Goal: Task Accomplishment & Management: Use online tool/utility

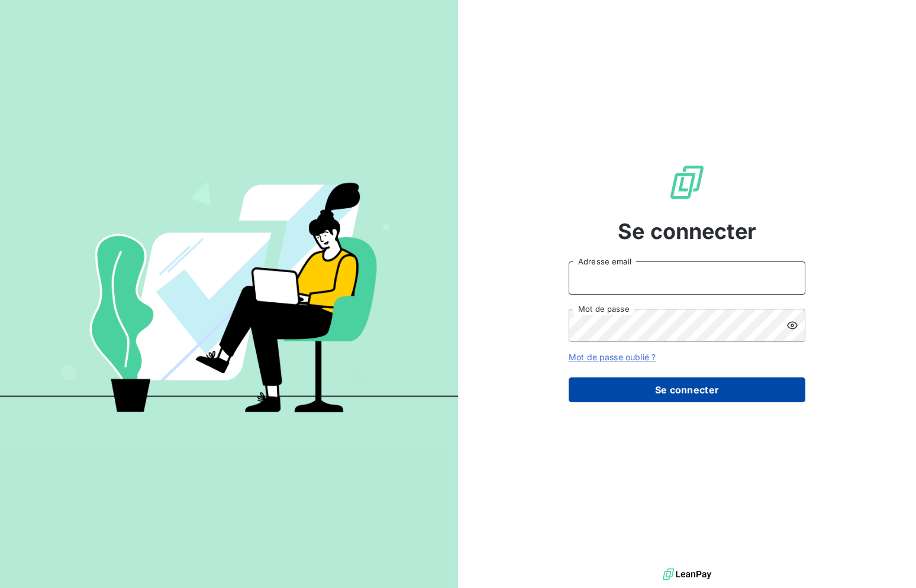
type input "[PERSON_NAME][EMAIL_ADDRESS][DOMAIN_NAME]"
click at [621, 397] on button "Se connecter" at bounding box center [687, 390] width 237 height 25
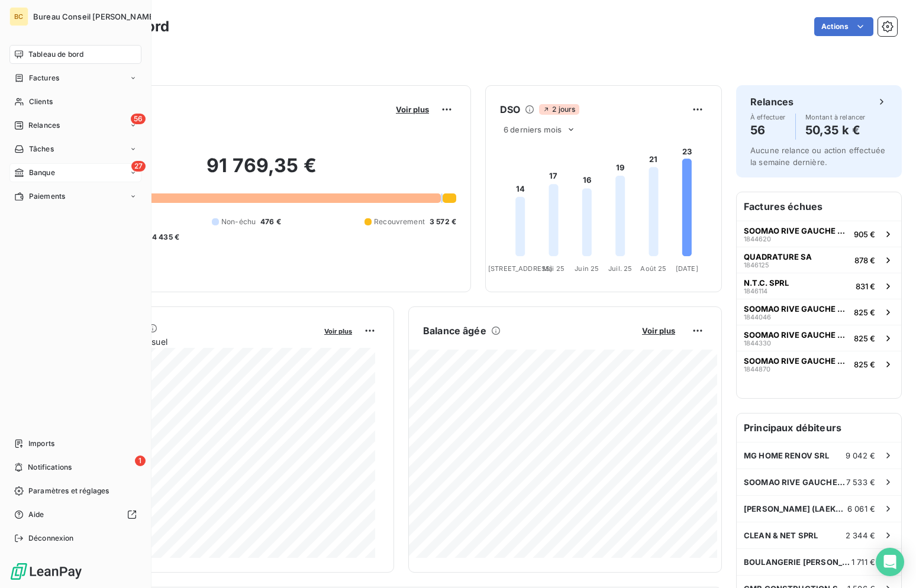
click at [36, 167] on div "27 Banque" at bounding box center [75, 172] width 132 height 19
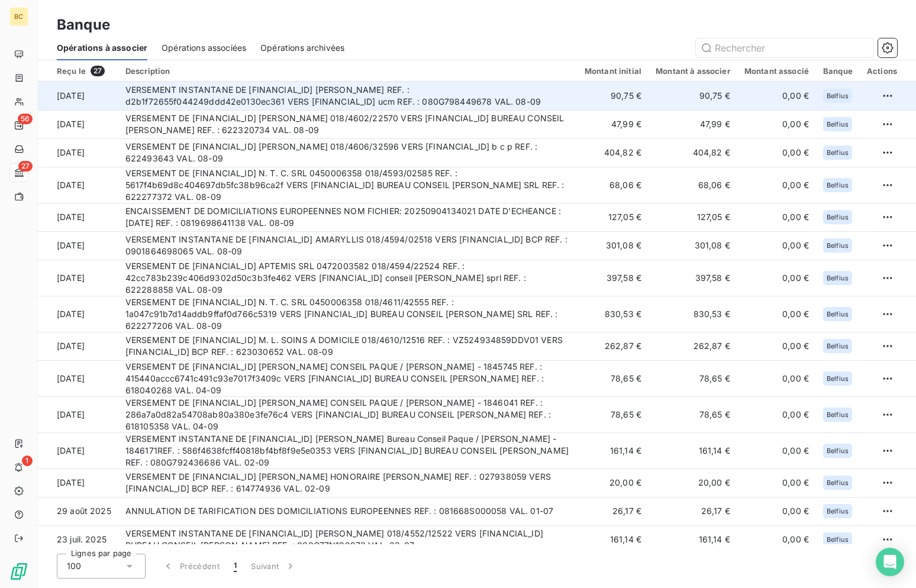
click at [358, 86] on td "VERSEMENT INSTANTANE DE [FINANCIAL_ID] [PERSON_NAME] REF. : d2b1f72655f044249dd…" at bounding box center [347, 96] width 459 height 28
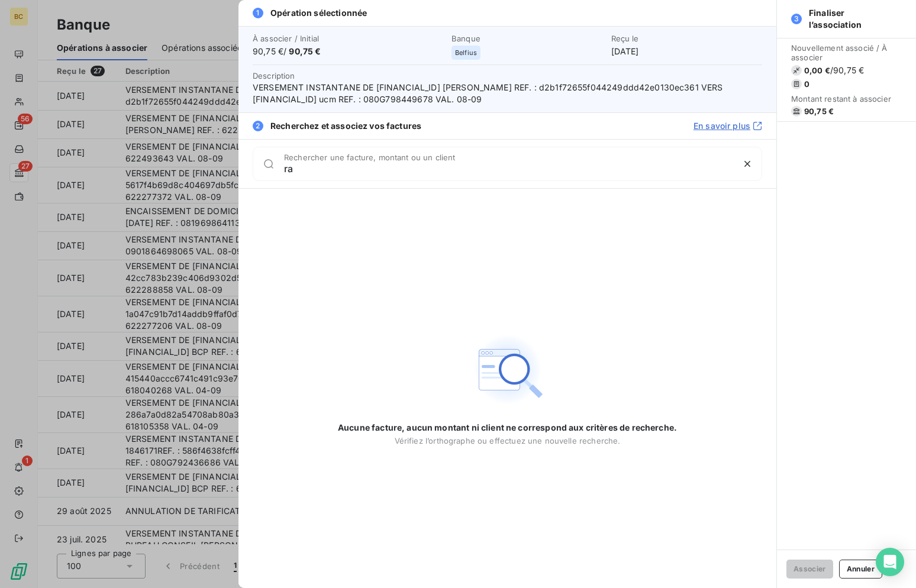
type input "r"
type input "giov"
click at [172, 93] on div at bounding box center [458, 294] width 916 height 588
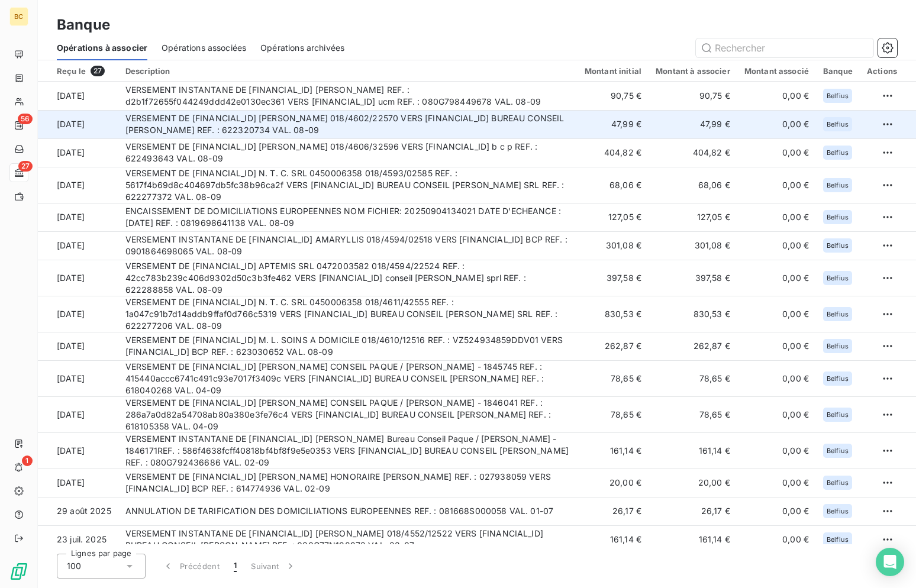
click at [326, 123] on td "VERSEMENT DE [FINANCIAL_ID] [PERSON_NAME] 018/4602/22570 VERS [FINANCIAL_ID] BU…" at bounding box center [347, 124] width 459 height 28
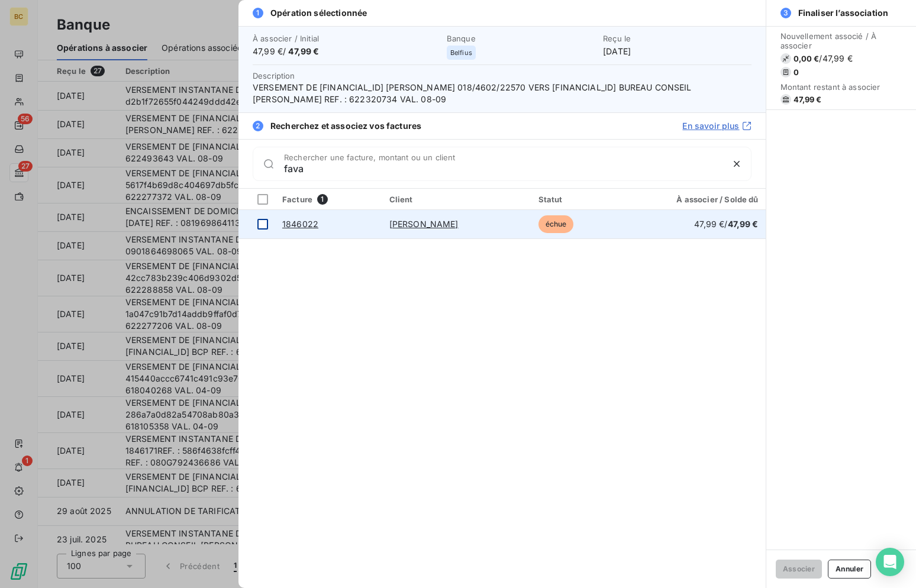
type input "fava"
click at [262, 223] on div at bounding box center [262, 224] width 11 height 11
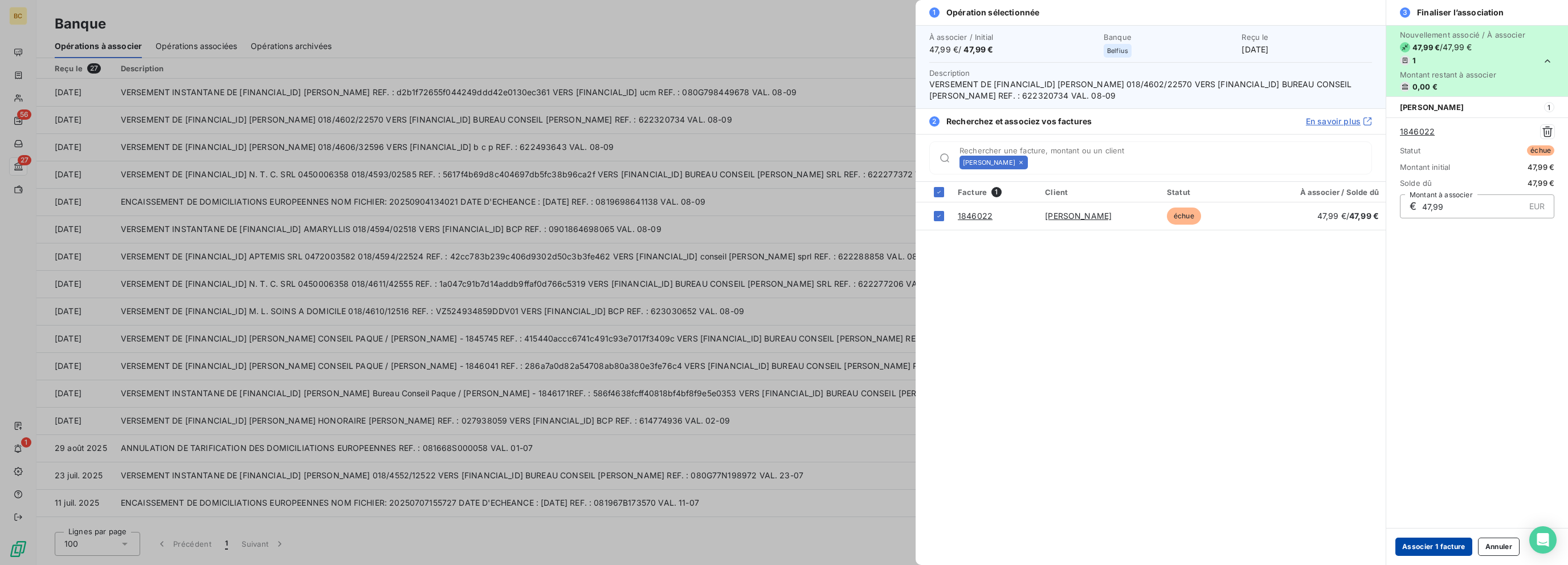
click at [882, 554] on button "Associer 1 facture" at bounding box center [1434, 546] width 77 height 18
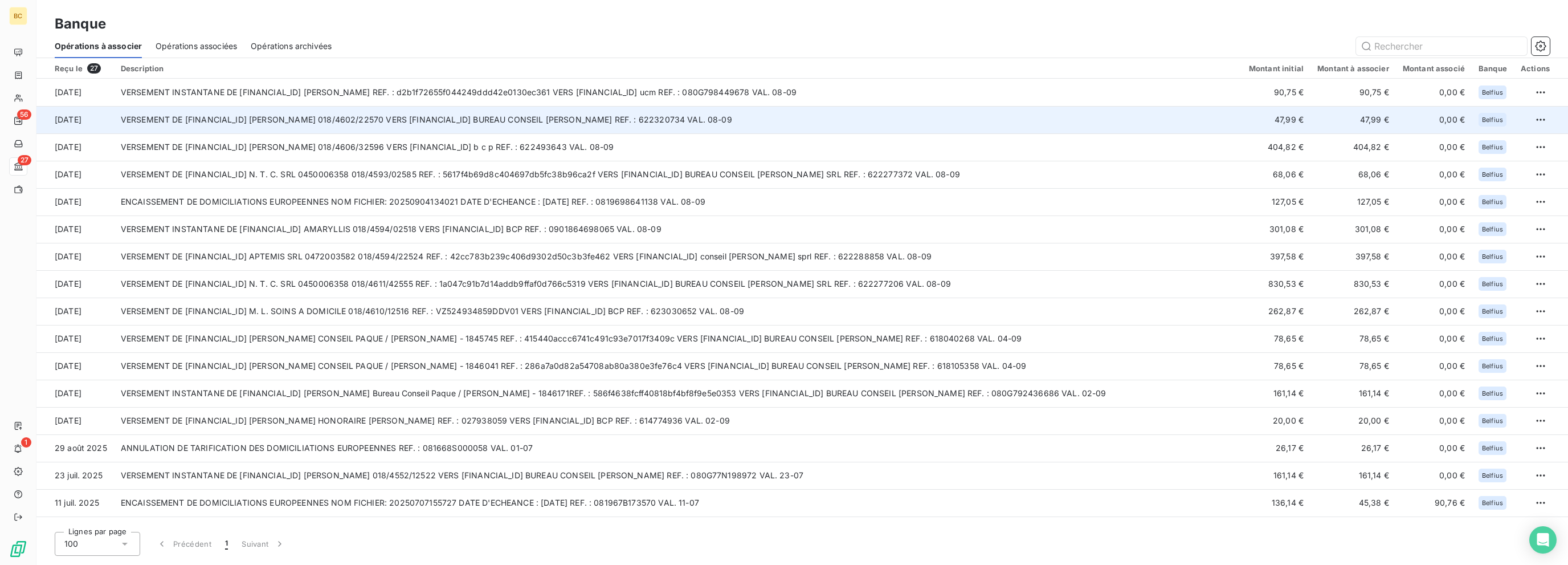
click at [451, 120] on td "VERSEMENT DE [FINANCIAL_ID] [PERSON_NAME] 018/4602/22570 VERS [FINANCIAL_ID] BU…" at bounding box center [678, 119] width 1128 height 27
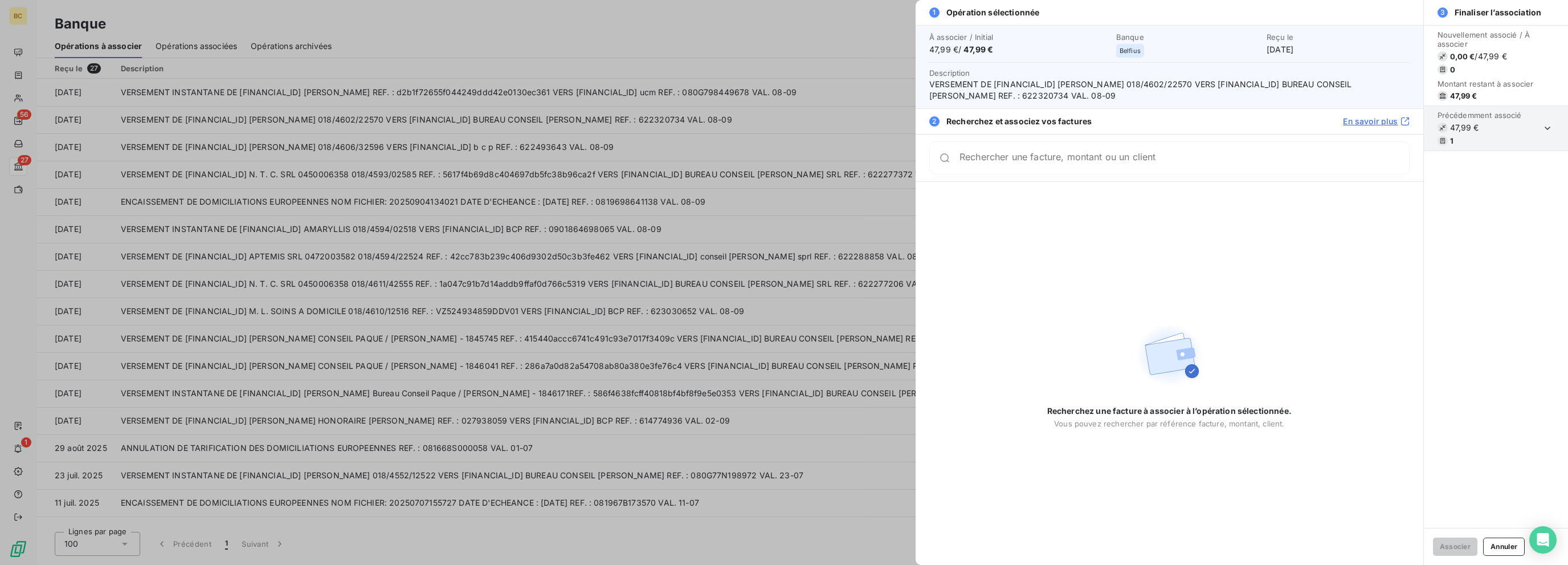
click at [470, 199] on div at bounding box center [784, 282] width 1568 height 565
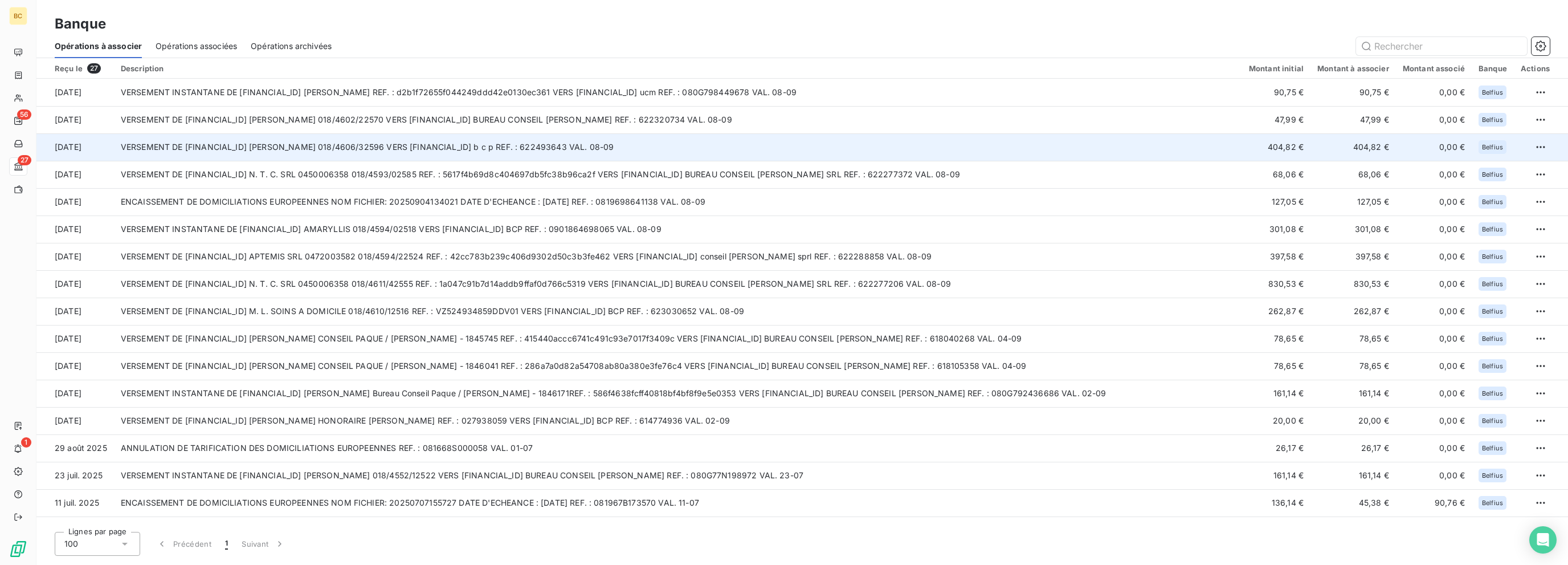
click at [398, 153] on td "VERSEMENT DE [FINANCIAL_ID] [PERSON_NAME] 018/4606/32596 VERS [FINANCIAL_ID] b …" at bounding box center [678, 147] width 1128 height 27
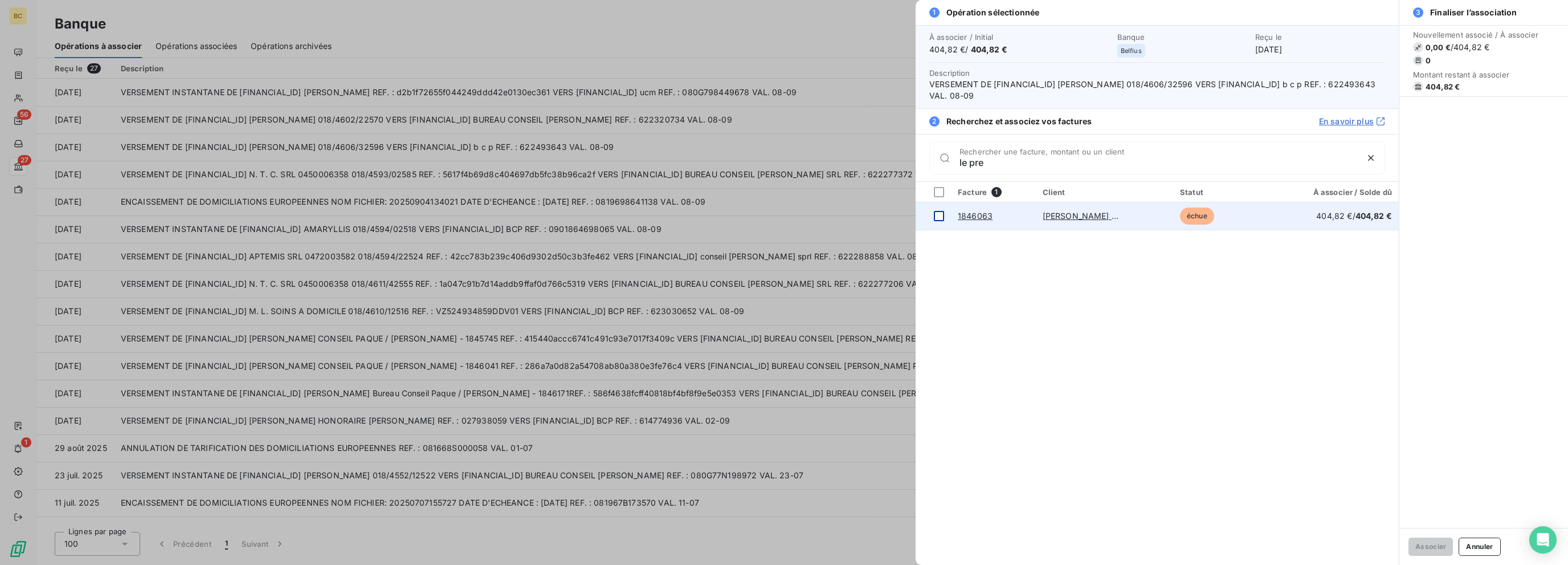
type input "le pre"
click at [882, 218] on div at bounding box center [938, 216] width 11 height 11
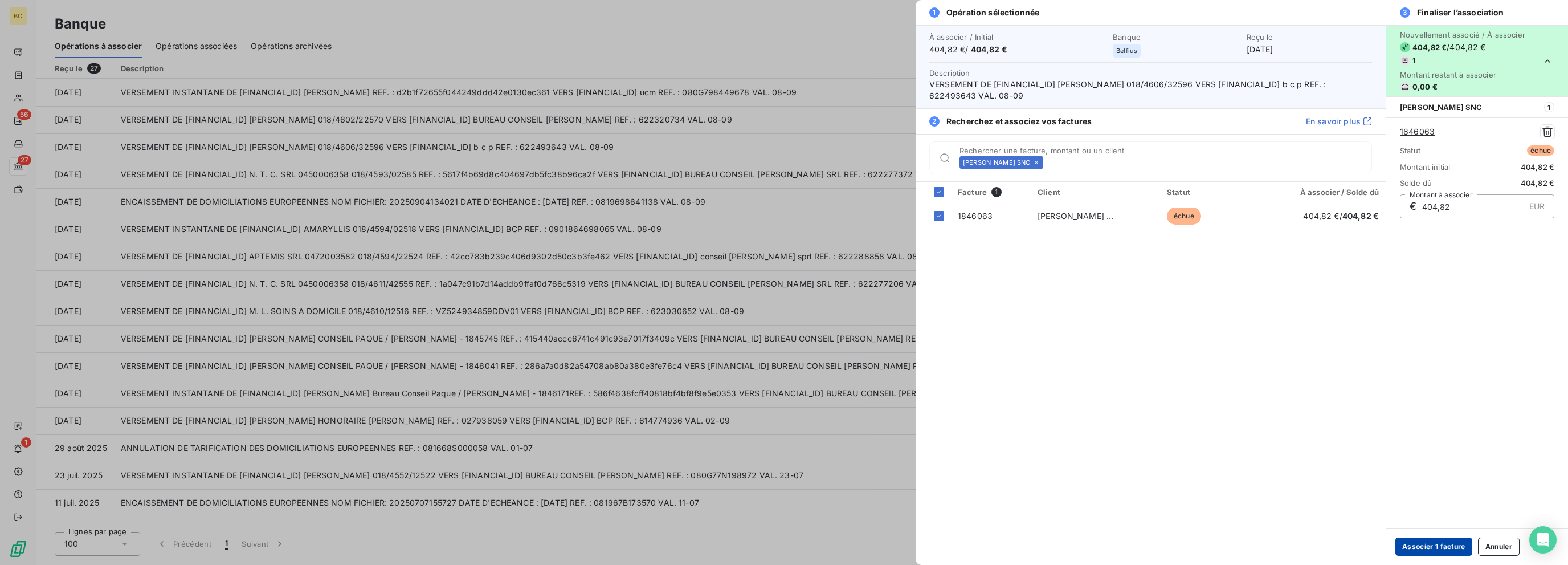
click at [882, 547] on button "Associer 1 facture" at bounding box center [1434, 546] width 77 height 18
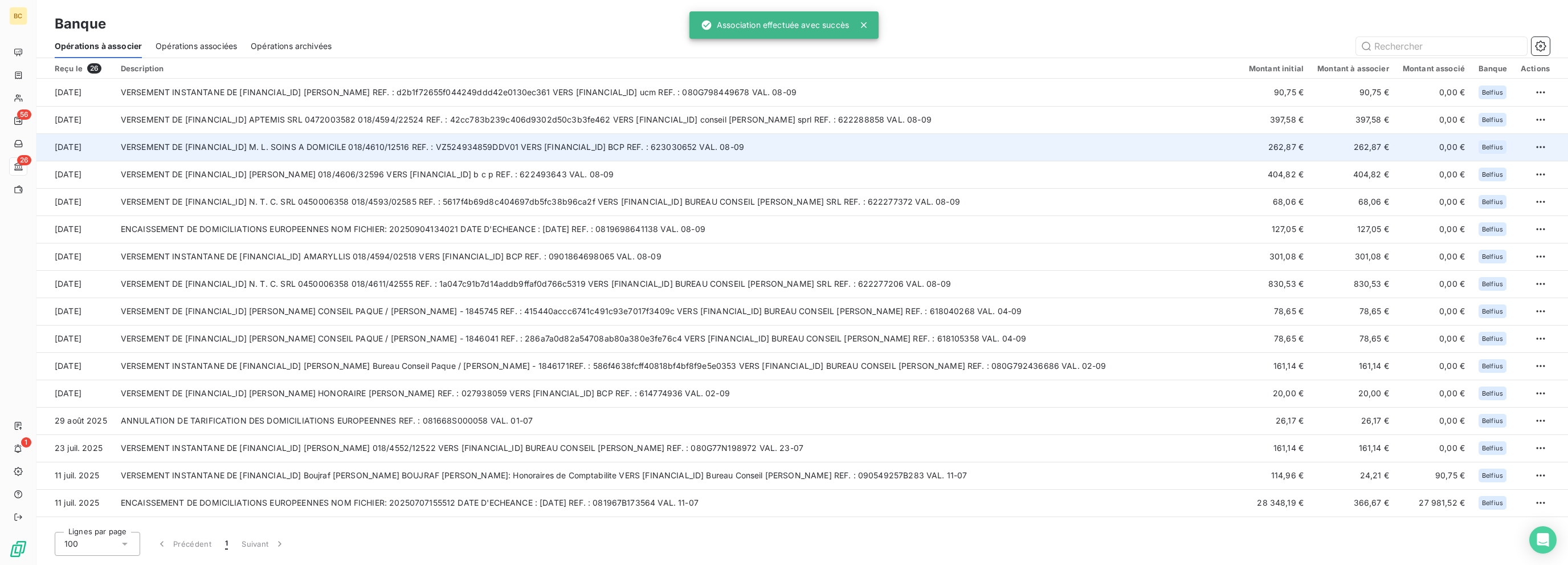
click at [474, 143] on td "VERSEMENT DE [FINANCIAL_ID] M. L. SOINS A DOMICILE 018/4610/12516 REF. : VZ5249…" at bounding box center [678, 147] width 1128 height 27
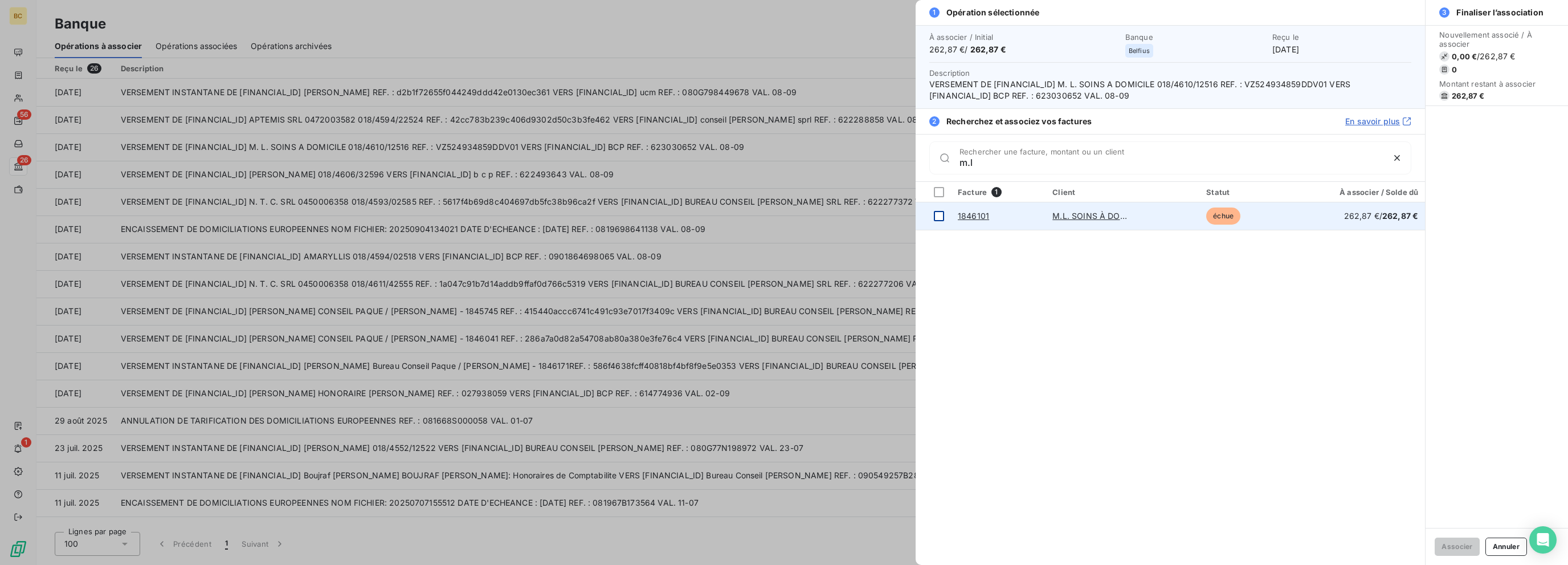
type input "m.l"
click at [882, 218] on div at bounding box center [938, 216] width 11 height 11
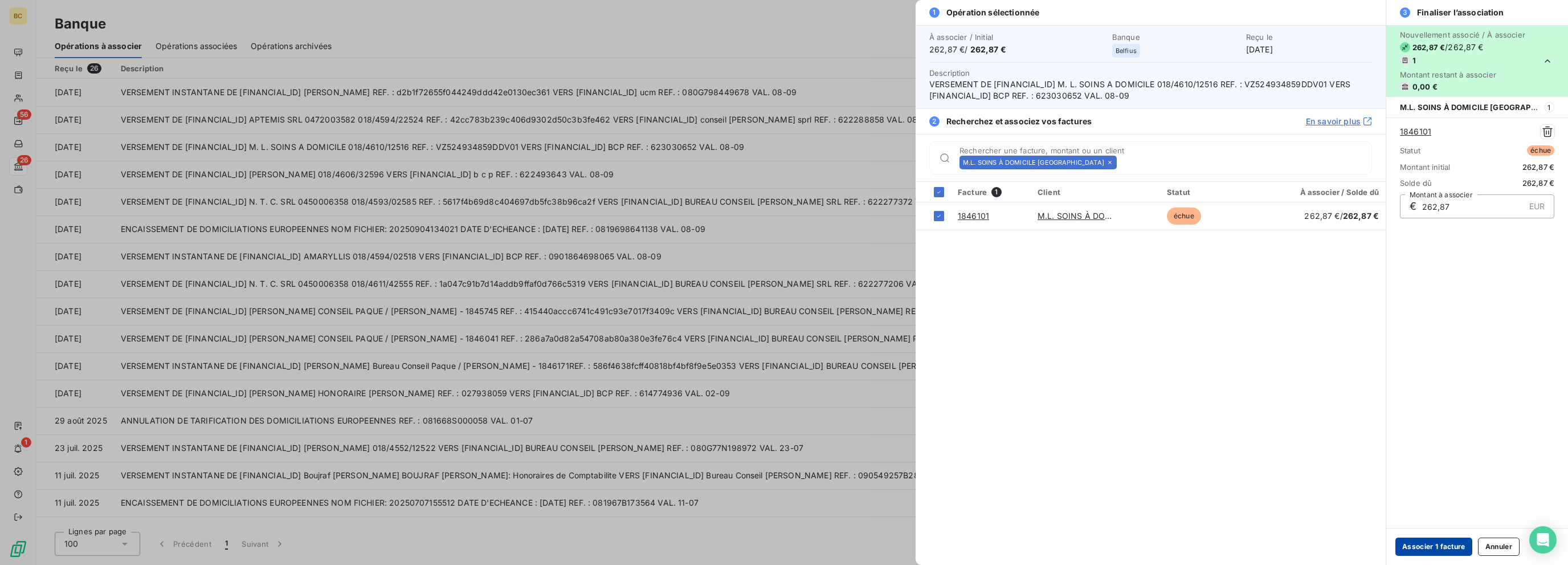
click at [882, 544] on button "Associer 1 facture" at bounding box center [1434, 546] width 77 height 18
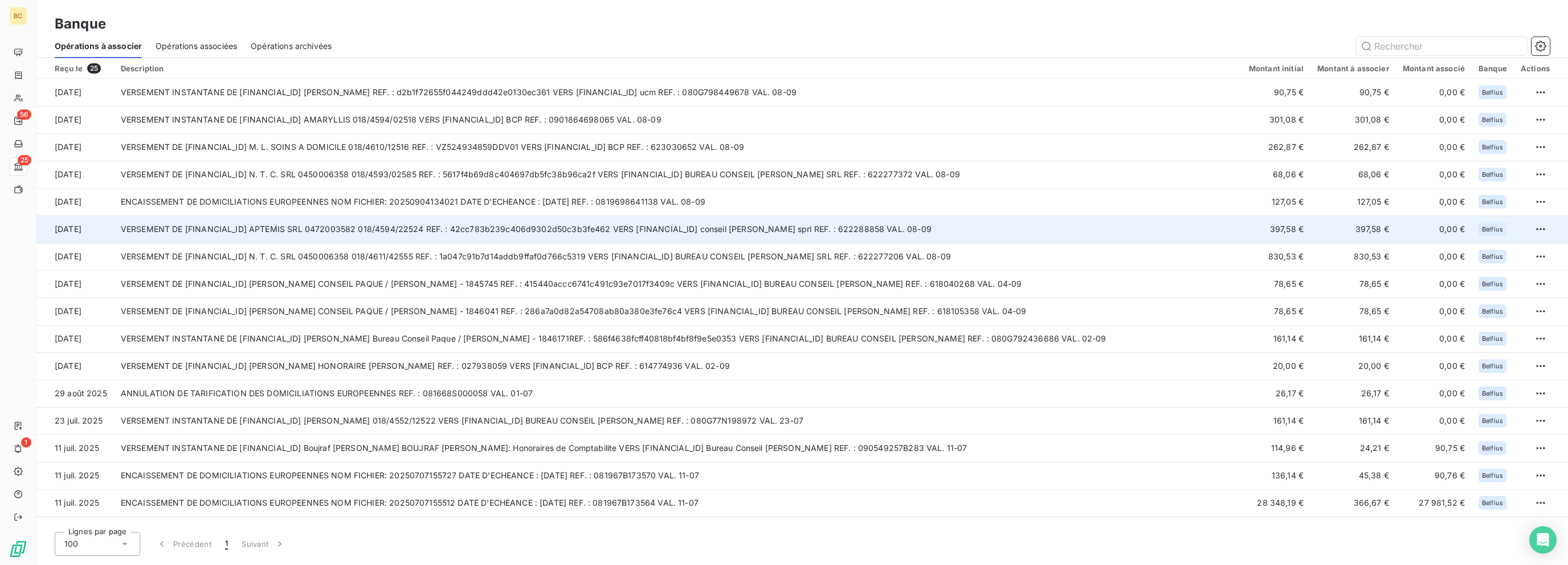
click at [382, 221] on td "VERSEMENT DE [FINANCIAL_ID] APTEMIS SRL 0472003582 018/4594/22524 REF. : 42cc78…" at bounding box center [678, 229] width 1128 height 27
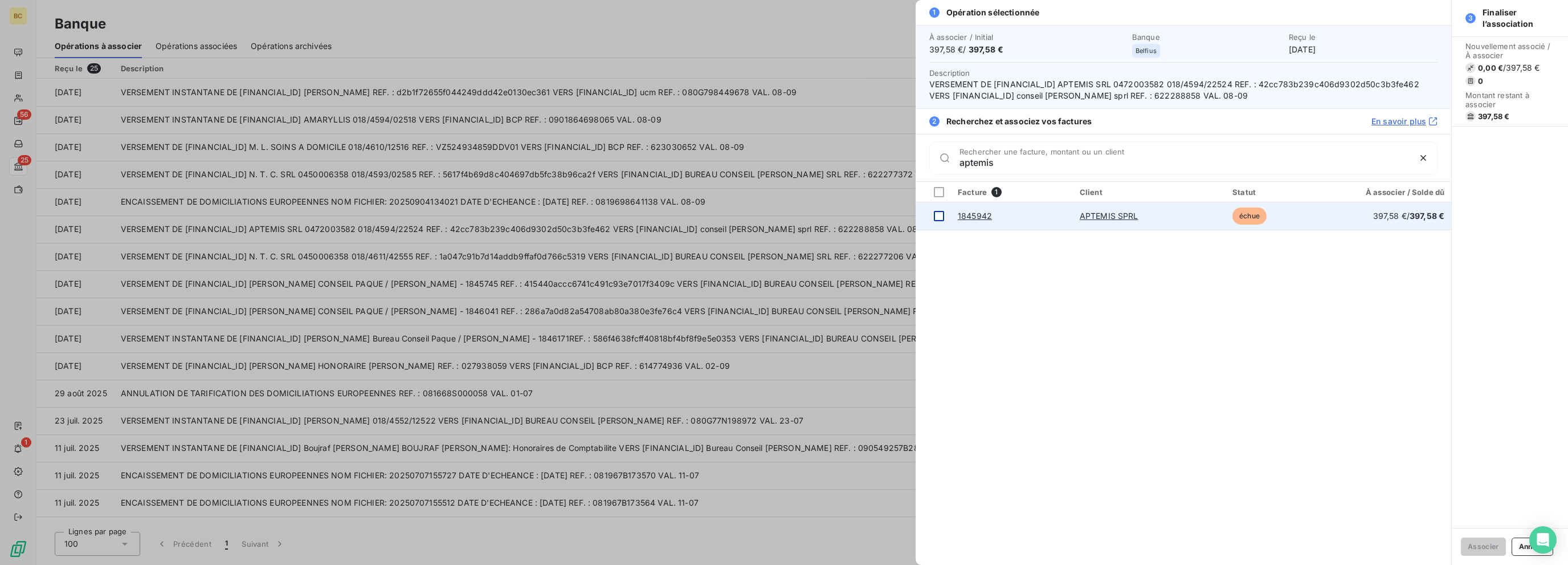
type input "aptemis"
click at [882, 217] on div at bounding box center [938, 216] width 11 height 11
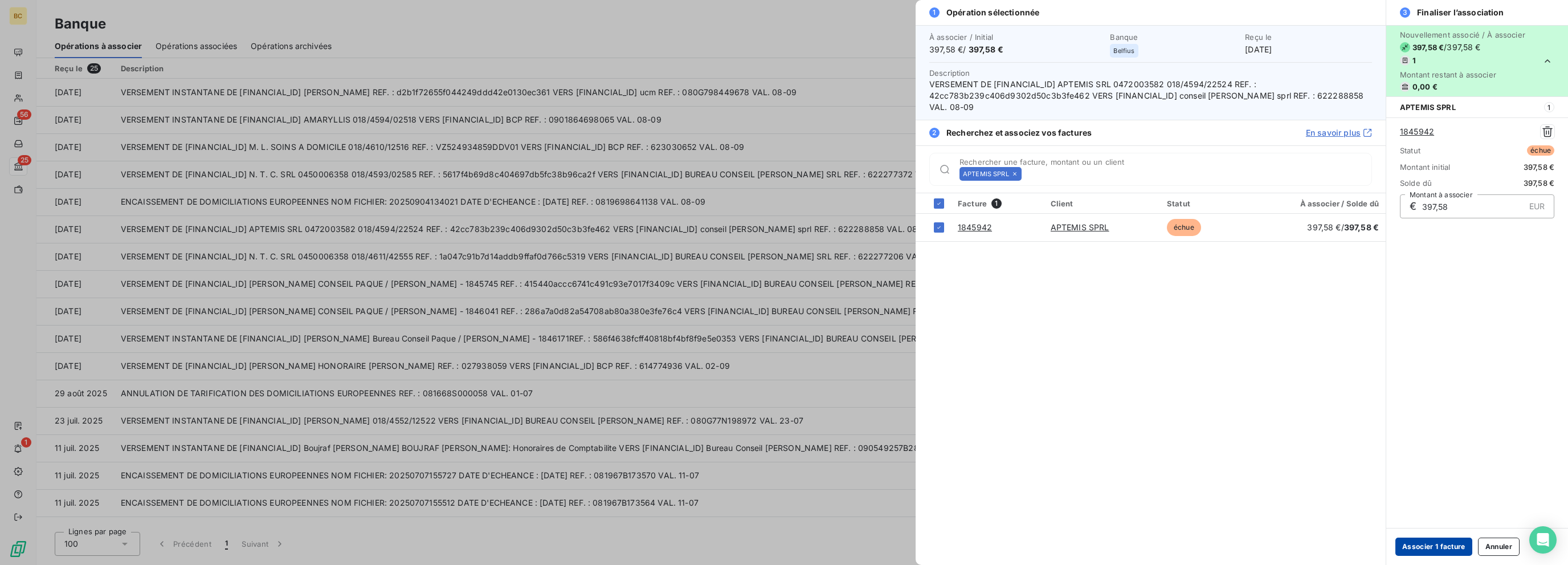
click at [882, 544] on button "Associer 1 facture" at bounding box center [1434, 546] width 77 height 18
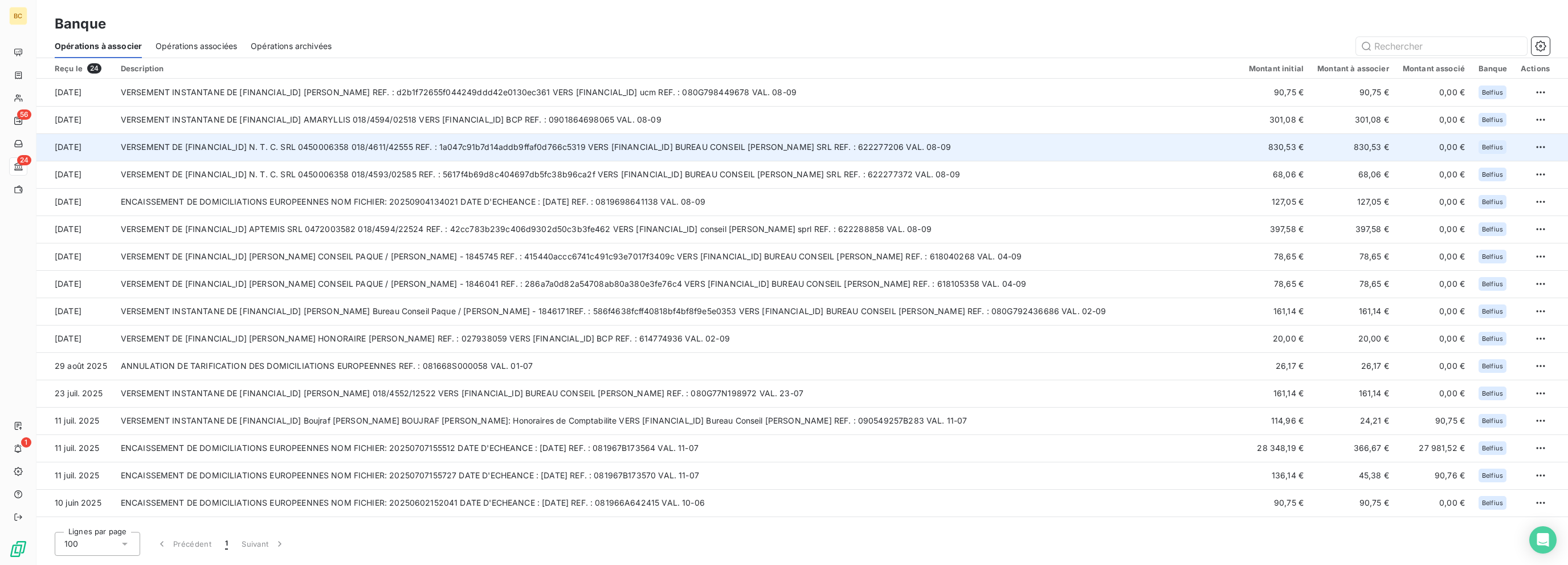
click at [340, 152] on td "VERSEMENT DE [FINANCIAL_ID] N. T. C. SRL 0450006358 018/4611/42555 REF. : 1a047…" at bounding box center [678, 147] width 1128 height 27
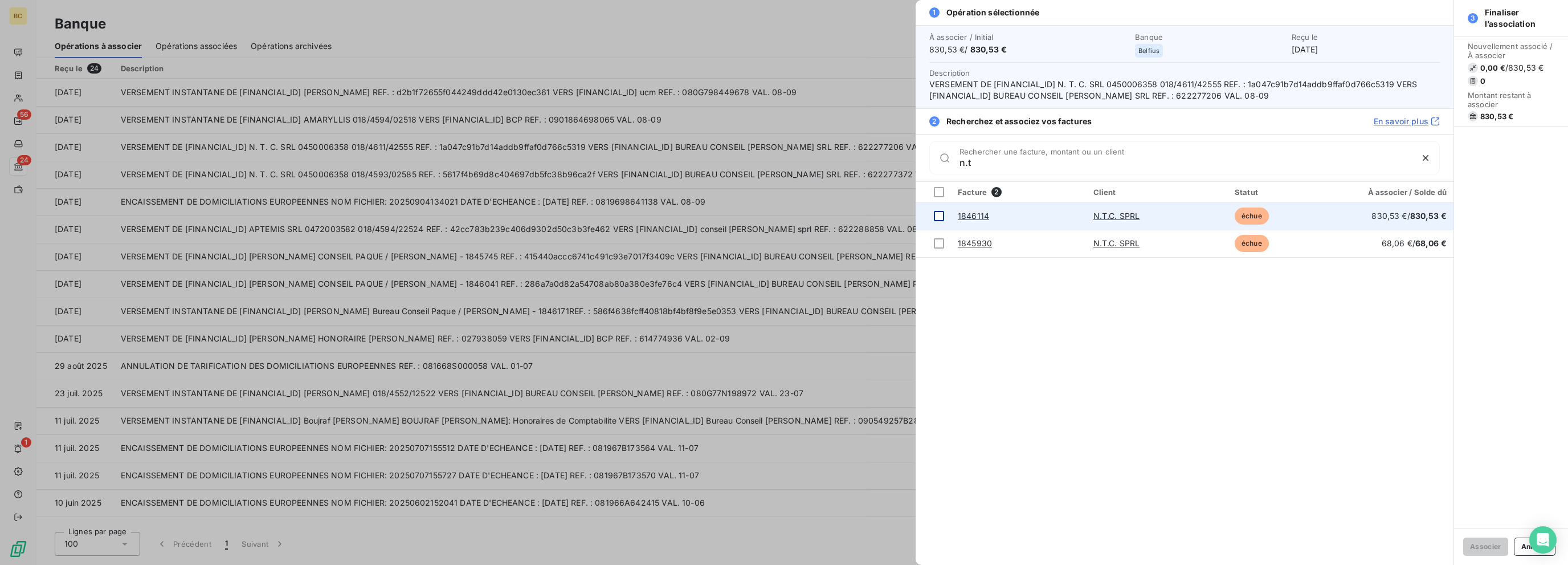
type input "n.t"
click at [882, 216] on div at bounding box center [938, 216] width 11 height 11
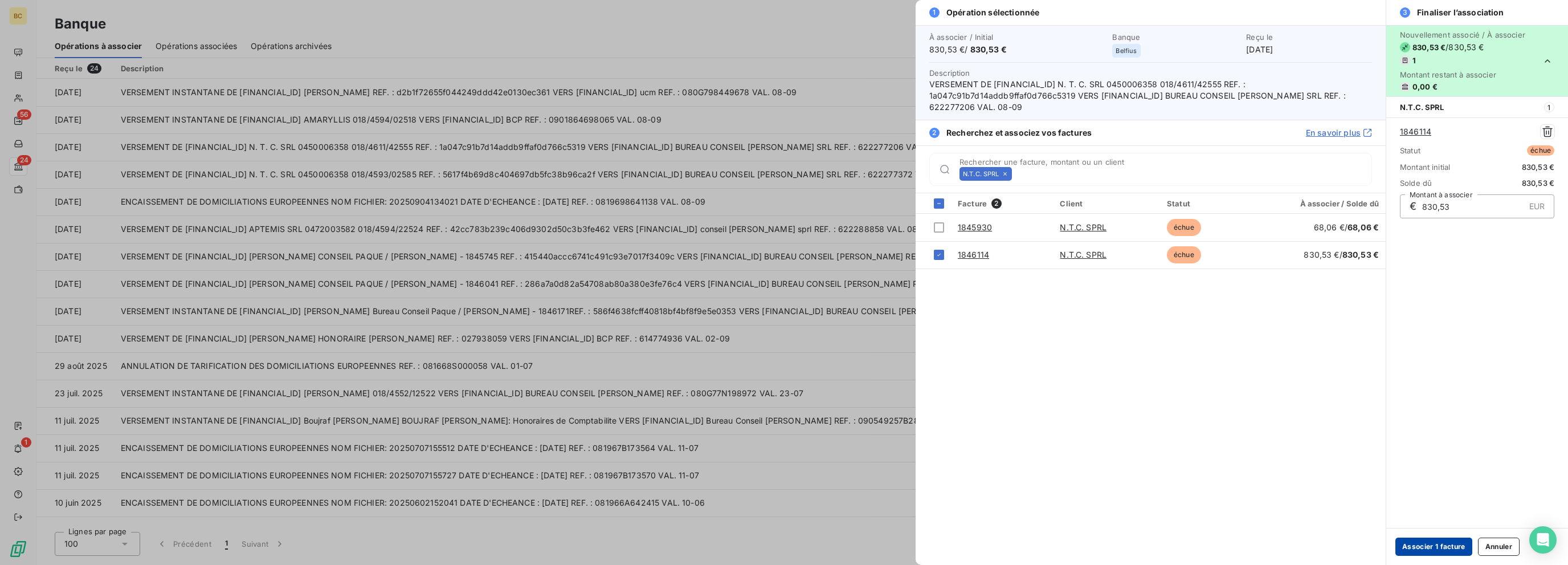
click at [882, 544] on button "Associer 1 facture" at bounding box center [1434, 546] width 77 height 18
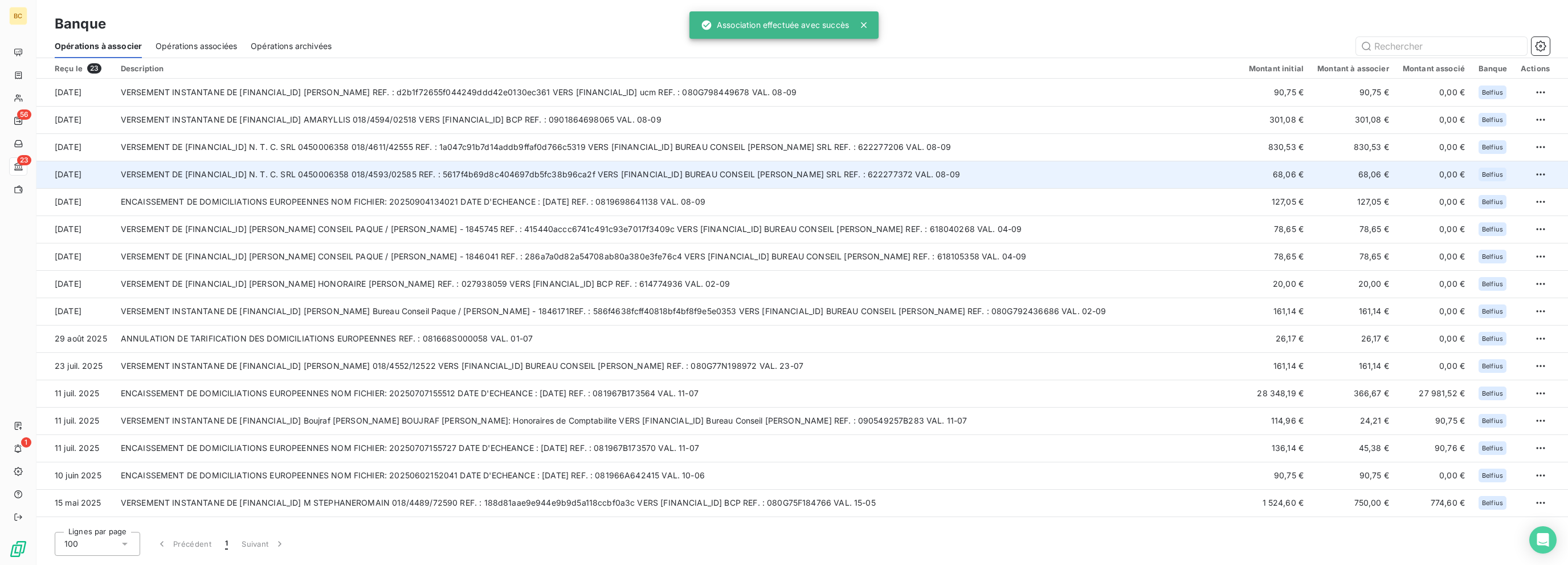
click at [537, 166] on td "VERSEMENT DE [FINANCIAL_ID] N. T. C. SRL 0450006358 018/4593/02585 REF. : 5617f…" at bounding box center [678, 174] width 1128 height 27
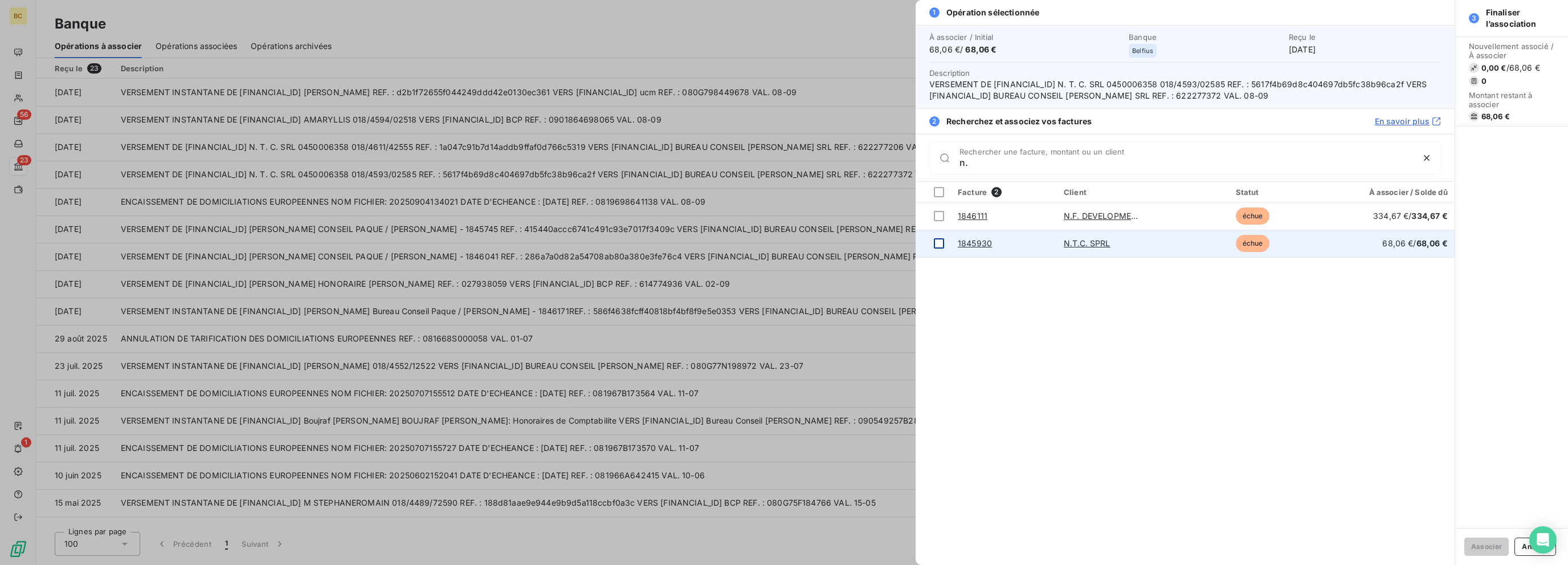
type input "n."
click at [882, 244] on div at bounding box center [938, 243] width 11 height 11
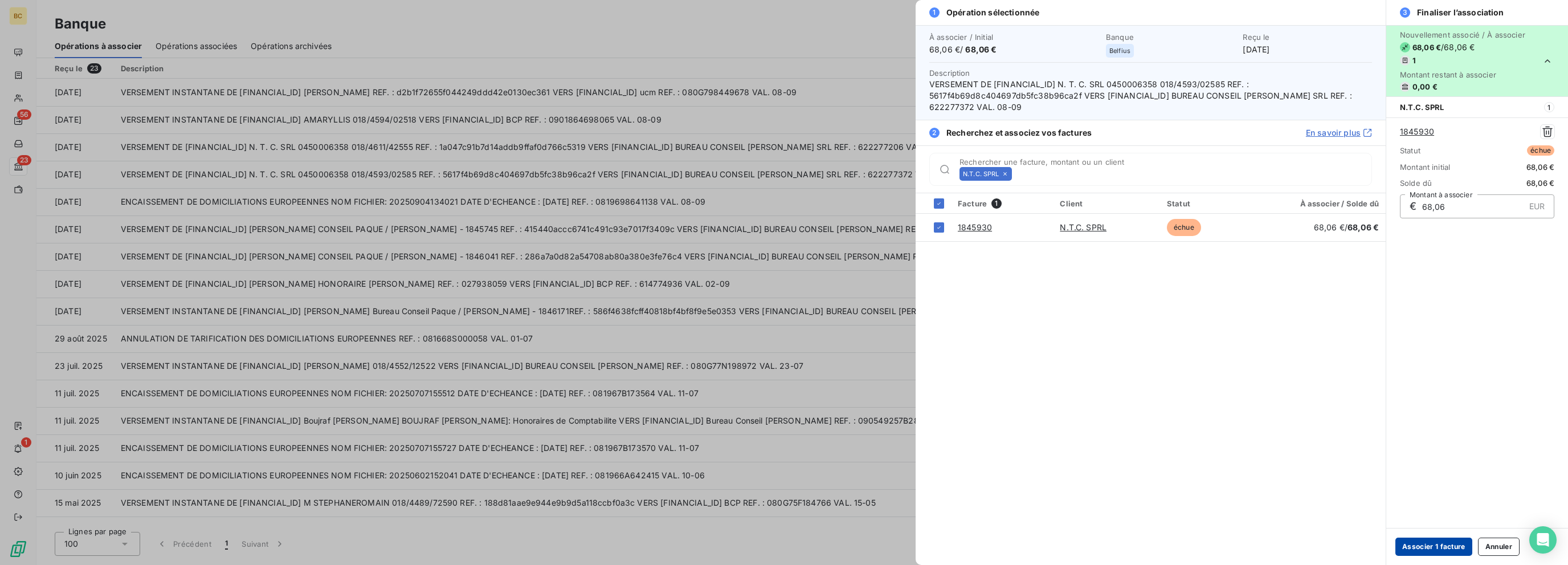
click at [882, 544] on button "Associer 1 facture" at bounding box center [1434, 546] width 77 height 18
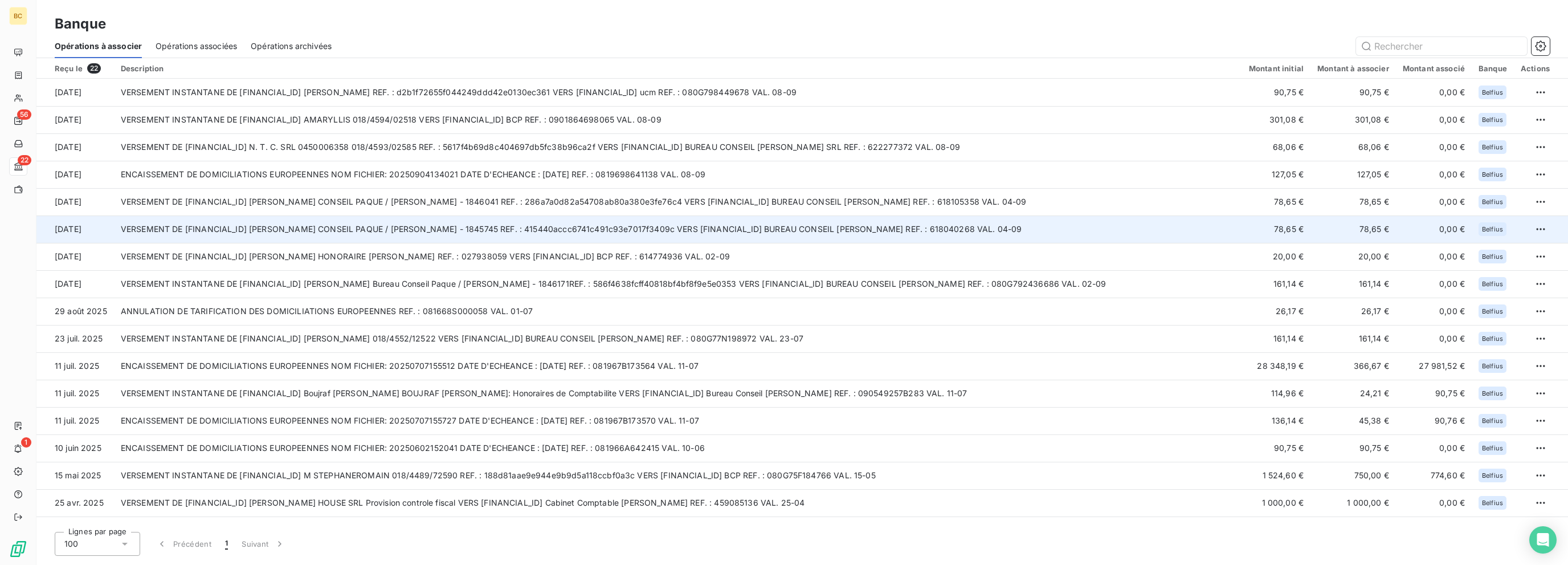
click at [519, 218] on td "VERSEMENT DE [FINANCIAL_ID] [PERSON_NAME] CONSEIL PAQUE / [PERSON_NAME] - 18457…" at bounding box center [678, 229] width 1128 height 27
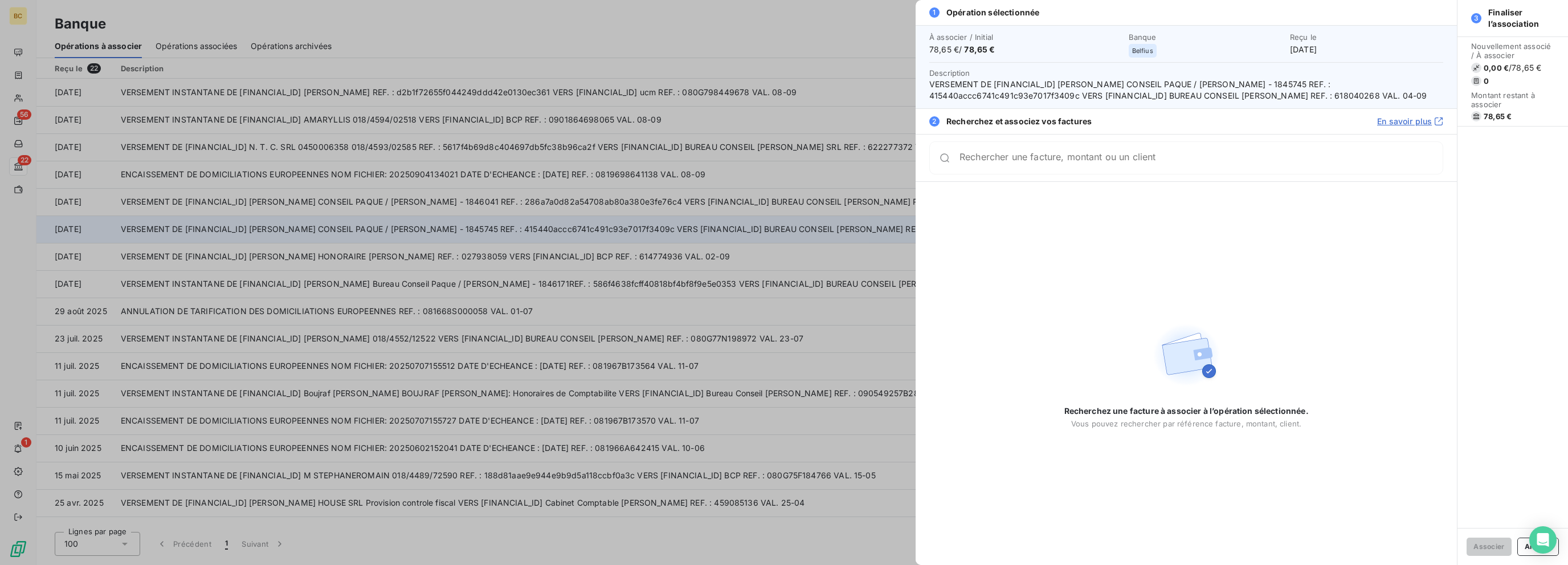
click at [519, 218] on div at bounding box center [784, 282] width 1568 height 565
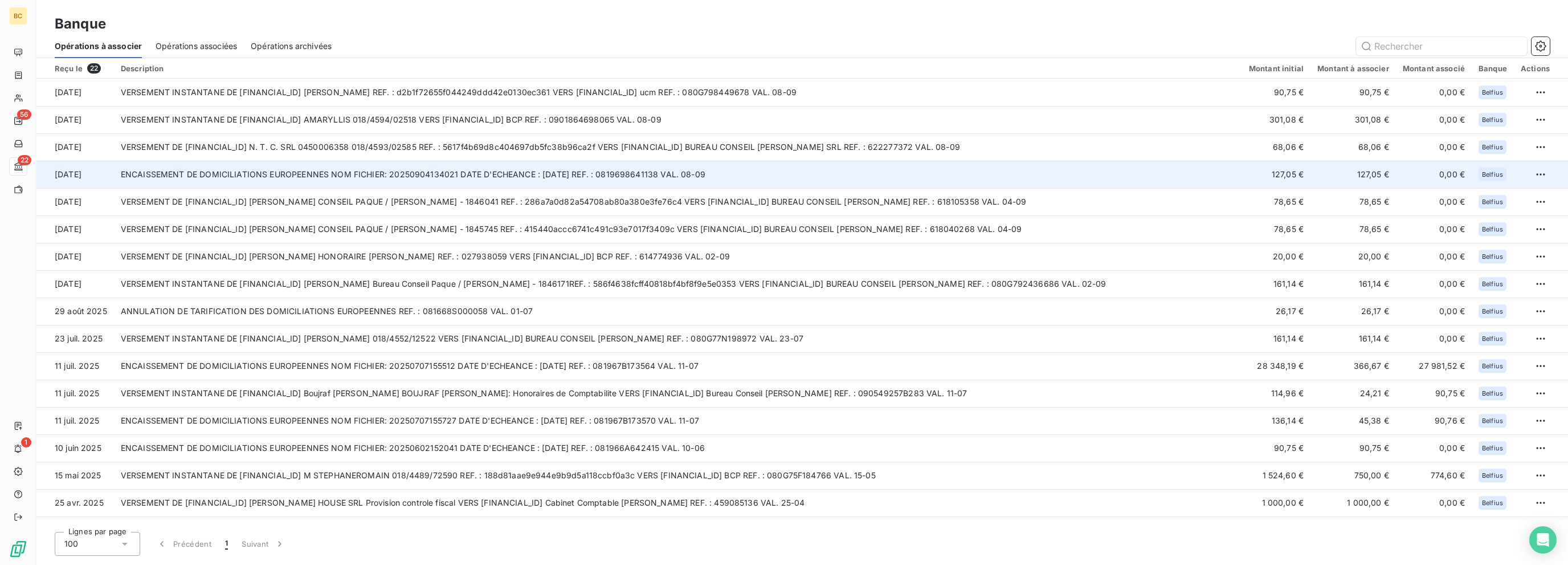
click at [455, 170] on td "ENCAISSEMENT DE DOMICILIATIONS EUROPEENNES NOM FICHIER: 20250904134021 DATE D'E…" at bounding box center [678, 174] width 1128 height 27
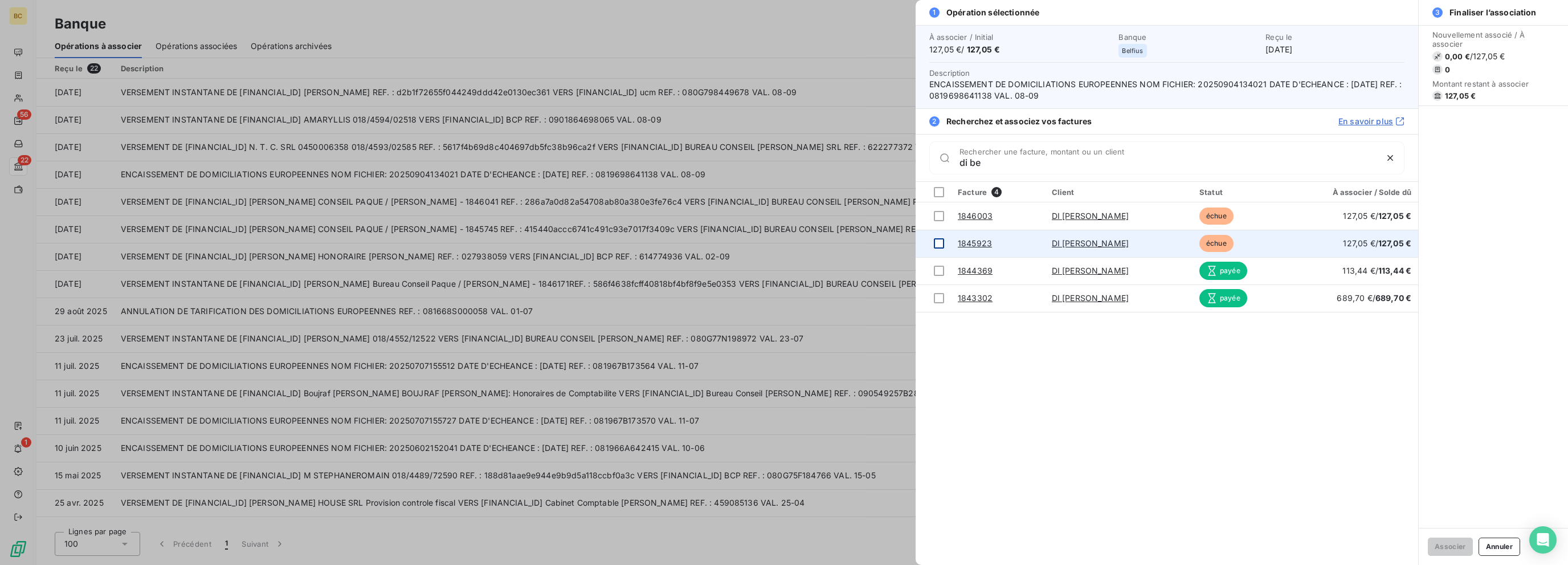
type input "di be"
click at [882, 245] on div at bounding box center [938, 243] width 11 height 11
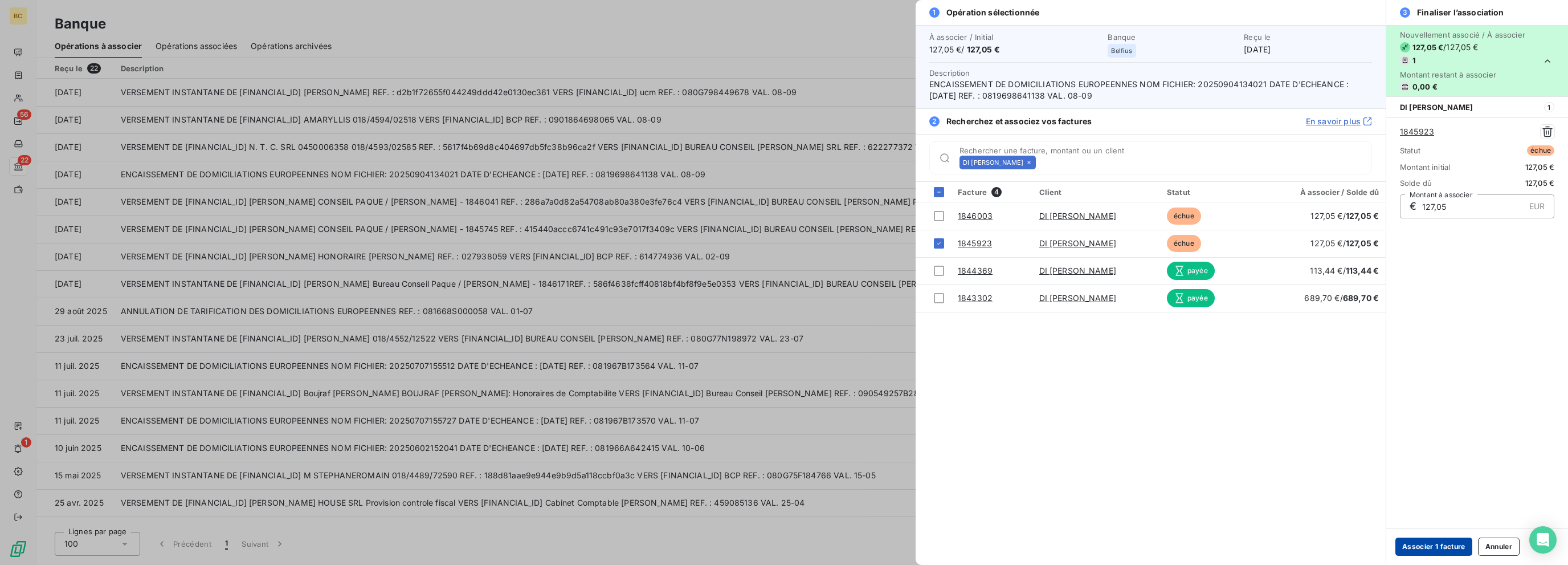
click at [882, 545] on button "Associer 1 facture" at bounding box center [1434, 546] width 77 height 18
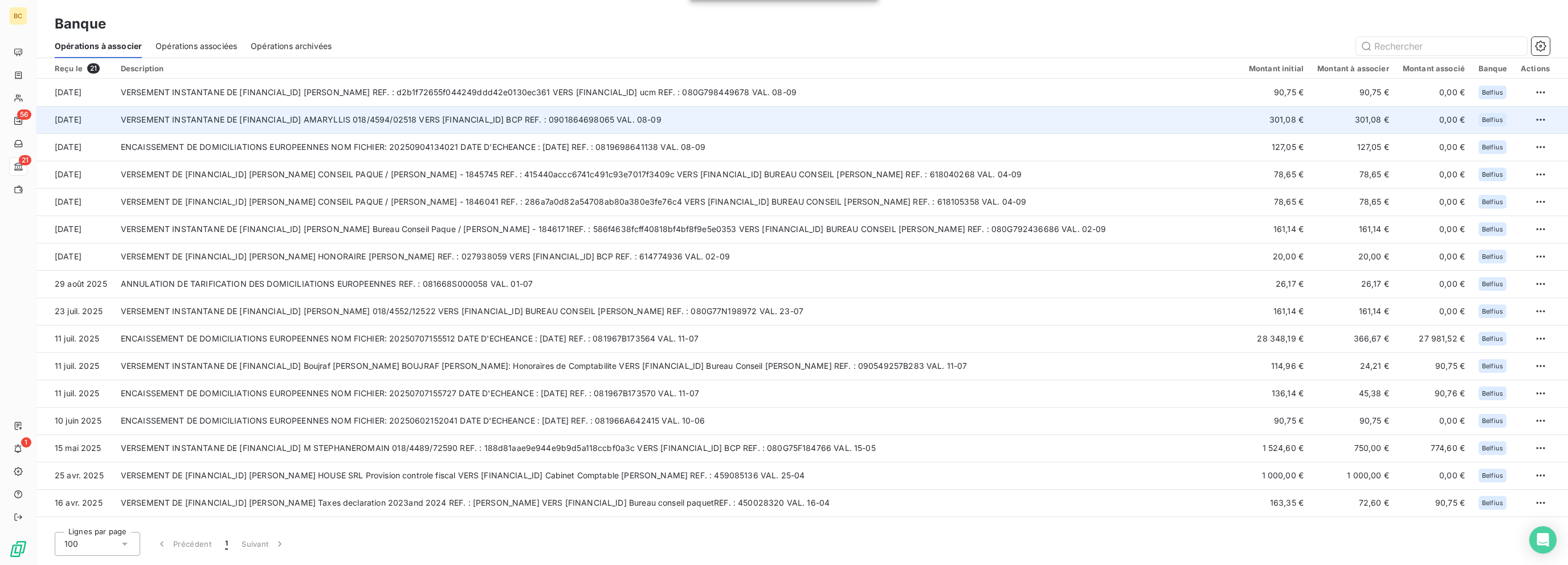
click at [578, 108] on td "VERSEMENT INSTANTANE DE [FINANCIAL_ID] AMARYLLIS 018/4594/02518 VERS [FINANCIAL…" at bounding box center [678, 119] width 1128 height 27
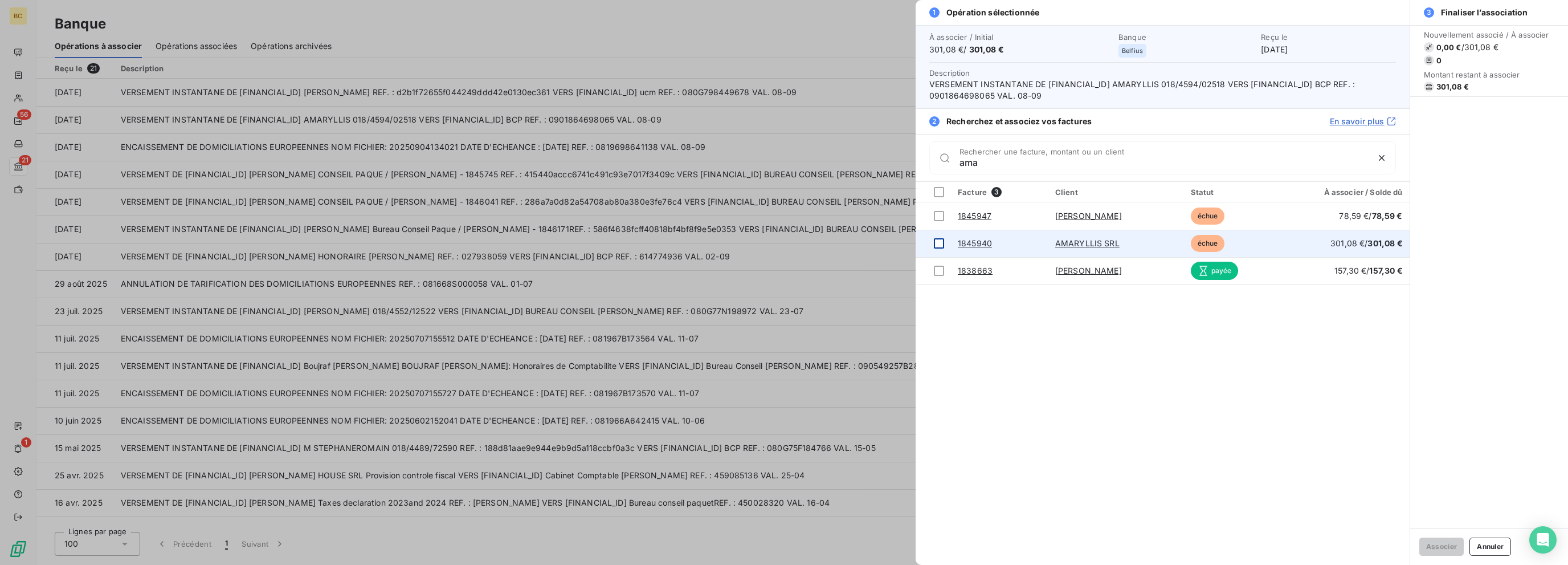
type input "ama"
click at [882, 241] on div at bounding box center [938, 243] width 11 height 11
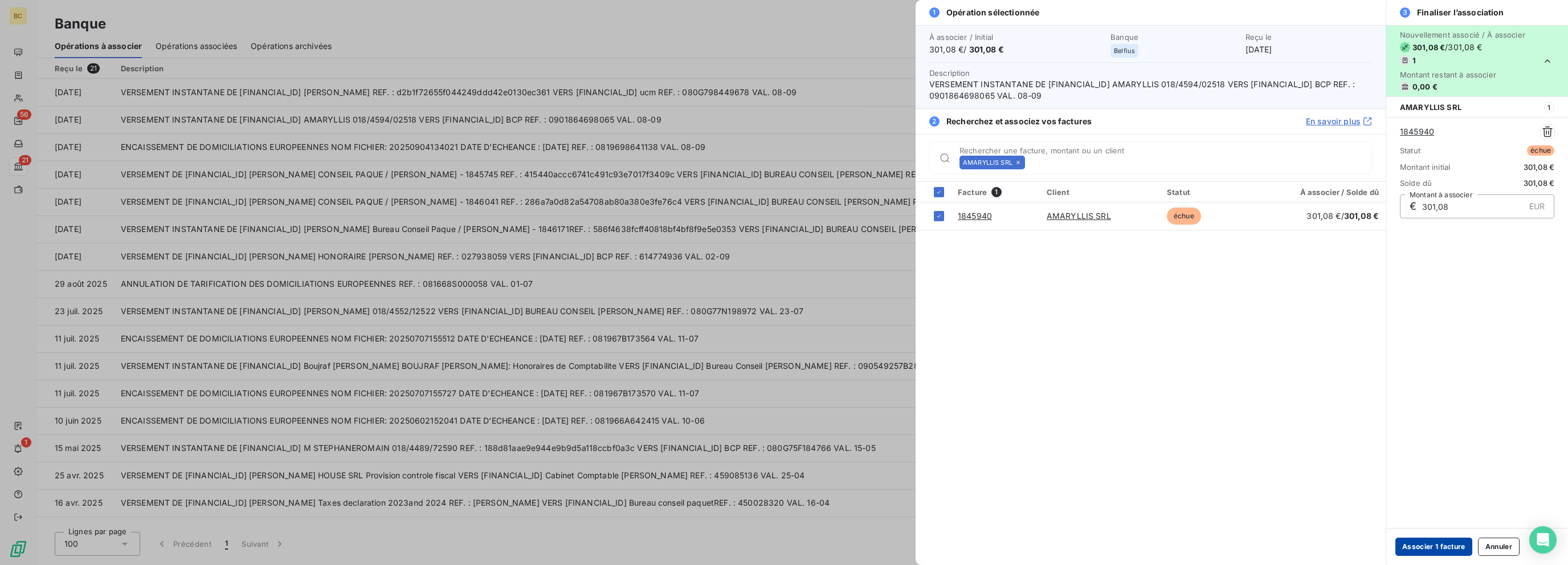
click at [882, 544] on button "Associer 1 facture" at bounding box center [1434, 546] width 77 height 18
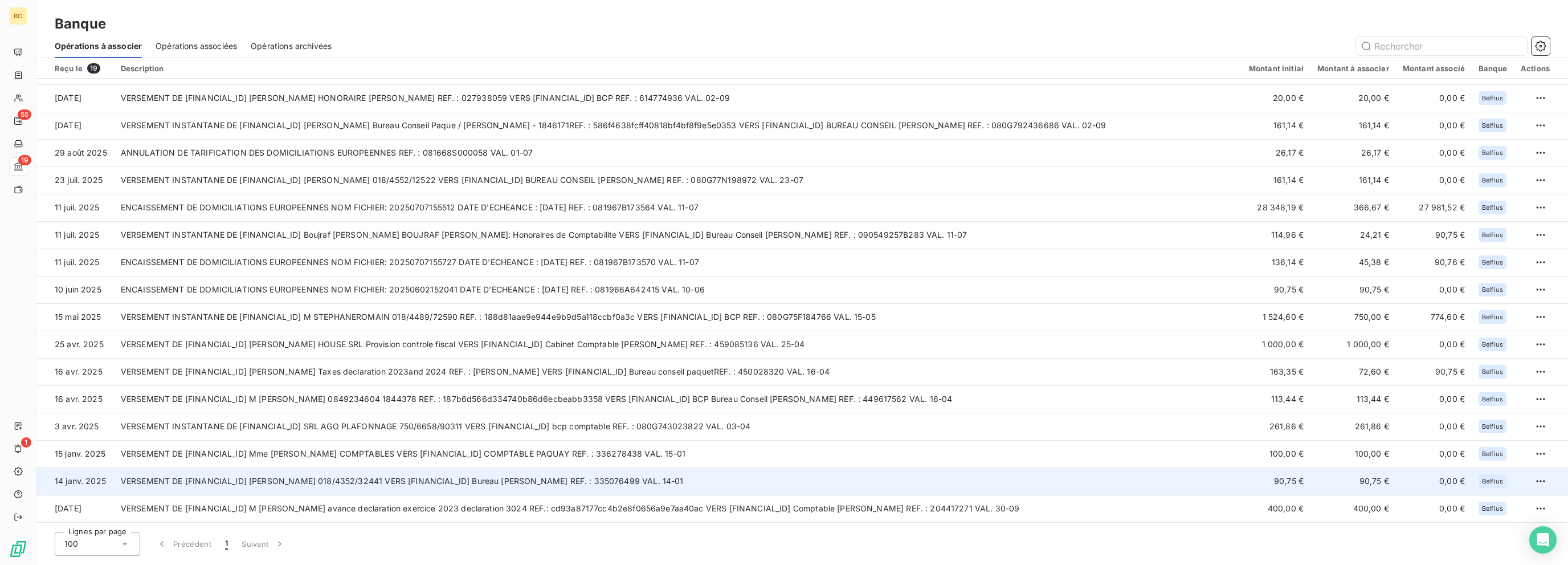
scroll to position [75, 0]
